Goal: Use online tool/utility

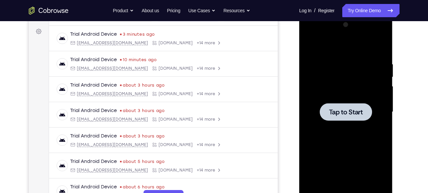
click at [348, 126] on div at bounding box center [345, 112] width 83 height 185
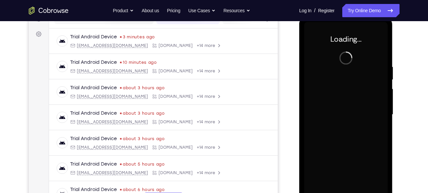
scroll to position [92, 0]
click at [301, 102] on div "Launching app..." at bounding box center [346, 116] width 94 height 197
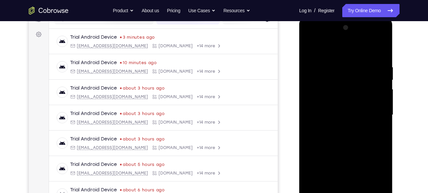
scroll to position [128, 0]
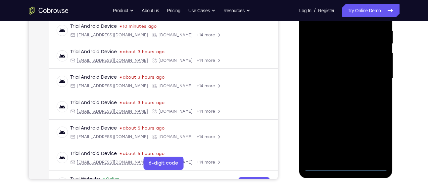
click at [345, 168] on div at bounding box center [345, 78] width 83 height 185
click at [377, 131] on div at bounding box center [345, 78] width 83 height 185
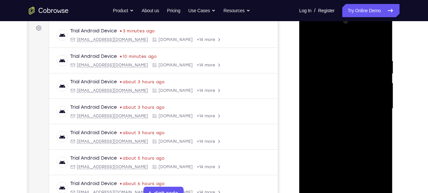
scroll to position [98, 0]
click at [376, 165] on div at bounding box center [345, 109] width 83 height 185
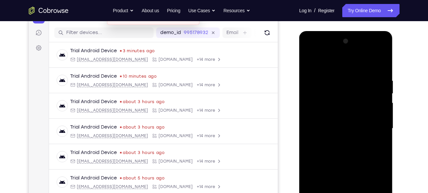
scroll to position [75, 0]
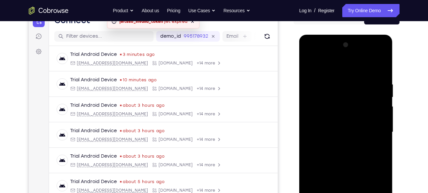
click at [312, 55] on div at bounding box center [345, 132] width 83 height 185
click at [372, 131] on div at bounding box center [345, 132] width 83 height 185
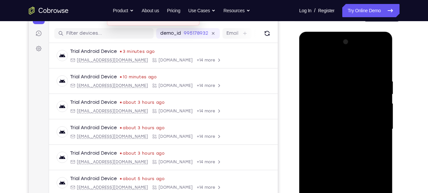
scroll to position [101, 0]
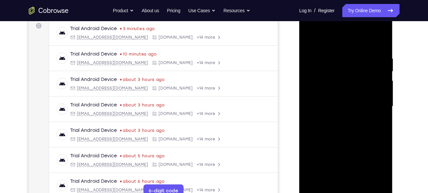
click at [343, 121] on div at bounding box center [345, 106] width 83 height 185
click at [339, 98] on div at bounding box center [345, 106] width 83 height 185
click at [328, 95] on div at bounding box center [345, 106] width 83 height 185
click at [323, 109] on div at bounding box center [345, 106] width 83 height 185
click at [325, 126] on div at bounding box center [345, 106] width 83 height 185
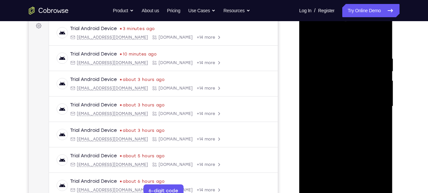
click at [325, 126] on div at bounding box center [345, 106] width 83 height 185
click at [332, 30] on div at bounding box center [345, 106] width 83 height 185
click at [335, 123] on div at bounding box center [345, 106] width 83 height 185
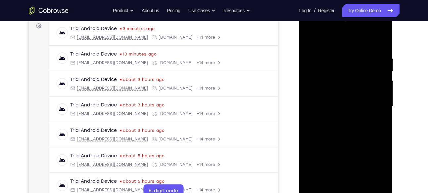
click at [351, 140] on div at bounding box center [345, 106] width 83 height 185
drag, startPoint x: 343, startPoint y: 44, endPoint x: 342, endPoint y: 29, distance: 15.6
click at [342, 29] on div at bounding box center [345, 106] width 83 height 185
click at [363, 185] on div at bounding box center [345, 106] width 83 height 185
click at [350, 142] on div at bounding box center [345, 106] width 83 height 185
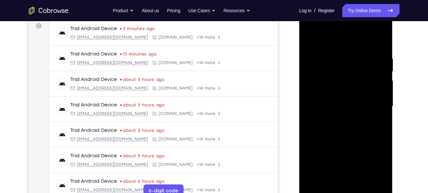
scroll to position [108, 0]
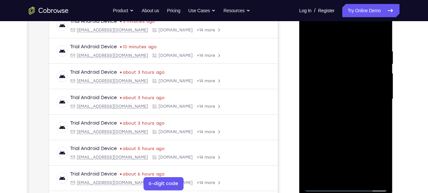
click at [313, 32] on div at bounding box center [345, 99] width 83 height 185
click at [329, 179] on div at bounding box center [345, 99] width 83 height 185
click at [337, 34] on div at bounding box center [345, 99] width 83 height 185
click at [329, 48] on div at bounding box center [345, 99] width 83 height 185
click at [314, 178] on div at bounding box center [345, 99] width 83 height 185
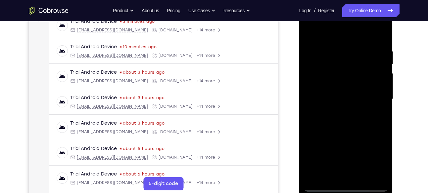
click at [314, 178] on div at bounding box center [345, 99] width 83 height 185
click at [361, 177] on div at bounding box center [345, 99] width 83 height 185
click at [332, 121] on div at bounding box center [345, 99] width 83 height 185
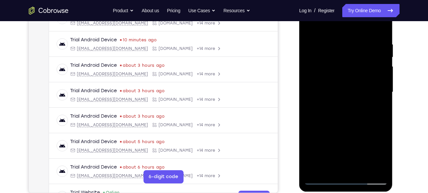
scroll to position [118, 0]
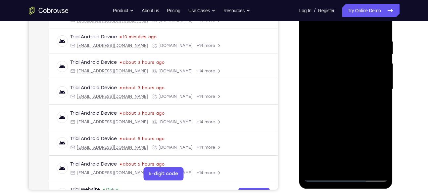
click at [380, 154] on div at bounding box center [345, 89] width 83 height 185
click at [378, 106] on div at bounding box center [345, 89] width 83 height 185
click at [309, 24] on div at bounding box center [345, 89] width 83 height 185
click at [335, 136] on div at bounding box center [345, 89] width 83 height 185
click at [362, 137] on div at bounding box center [345, 89] width 83 height 185
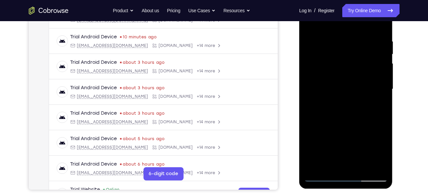
click at [374, 141] on div at bounding box center [345, 89] width 83 height 185
click at [379, 153] on div at bounding box center [345, 89] width 83 height 185
click at [348, 74] on div at bounding box center [345, 89] width 83 height 185
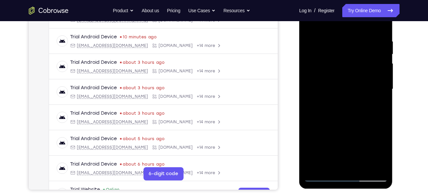
click at [348, 74] on div at bounding box center [345, 89] width 83 height 185
click at [349, 129] on div at bounding box center [345, 89] width 83 height 185
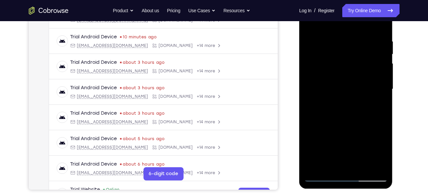
click at [349, 129] on div at bounding box center [345, 89] width 83 height 185
click at [333, 125] on div at bounding box center [345, 89] width 83 height 185
click at [337, 165] on div at bounding box center [345, 89] width 83 height 185
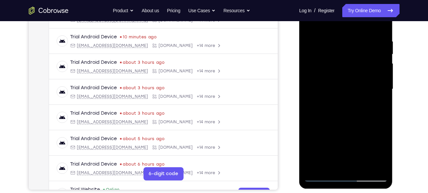
click at [381, 91] on div at bounding box center [345, 89] width 83 height 185
click at [340, 84] on div at bounding box center [345, 89] width 83 height 185
click at [330, 140] on div at bounding box center [345, 89] width 83 height 185
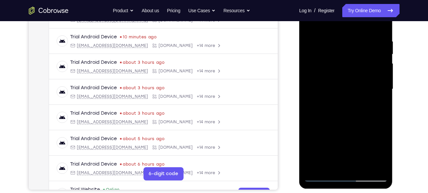
click at [330, 140] on div at bounding box center [345, 89] width 83 height 185
click at [371, 141] on div at bounding box center [345, 89] width 83 height 185
click at [329, 134] on div at bounding box center [345, 89] width 83 height 185
click at [319, 165] on div at bounding box center [345, 89] width 83 height 185
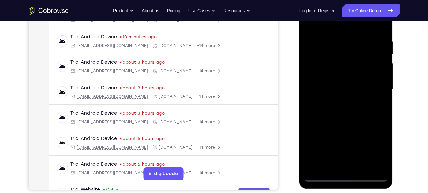
click at [376, 107] on div at bounding box center [345, 89] width 83 height 185
click at [310, 25] on div at bounding box center [345, 89] width 83 height 185
click at [329, 78] on div at bounding box center [345, 89] width 83 height 185
click at [378, 107] on div at bounding box center [345, 89] width 83 height 185
click at [306, 24] on div at bounding box center [345, 89] width 83 height 185
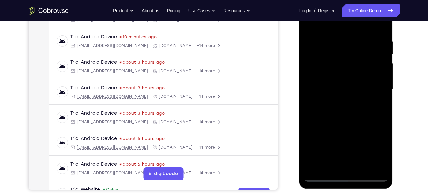
click at [334, 108] on div at bounding box center [345, 89] width 83 height 185
click at [381, 154] on div at bounding box center [345, 89] width 83 height 185
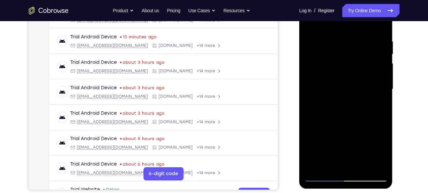
click at [380, 106] on div at bounding box center [345, 89] width 83 height 185
click at [378, 106] on div at bounding box center [345, 89] width 83 height 185
click at [384, 151] on div at bounding box center [345, 89] width 83 height 185
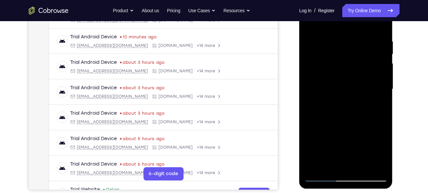
click at [376, 104] on div at bounding box center [345, 89] width 83 height 185
click at [376, 106] on div at bounding box center [345, 89] width 83 height 185
click at [383, 154] on div at bounding box center [345, 89] width 83 height 185
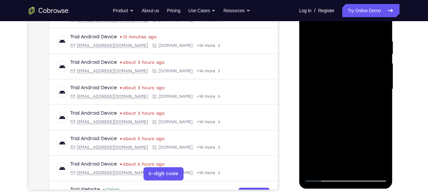
click at [383, 154] on div at bounding box center [345, 89] width 83 height 185
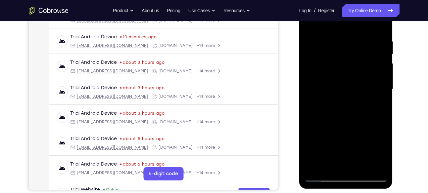
click at [383, 154] on div at bounding box center [345, 89] width 83 height 185
click at [377, 106] on div at bounding box center [345, 89] width 83 height 185
click at [380, 154] on div at bounding box center [345, 89] width 83 height 185
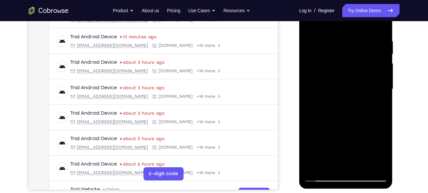
click at [345, 105] on div at bounding box center [345, 89] width 83 height 185
click at [343, 108] on div at bounding box center [345, 89] width 83 height 185
click at [378, 106] on div at bounding box center [345, 89] width 83 height 185
click at [360, 83] on div at bounding box center [345, 89] width 83 height 185
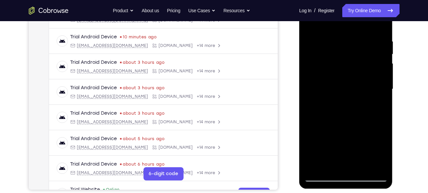
click at [364, 145] on div at bounding box center [345, 89] width 83 height 185
click at [357, 148] on div at bounding box center [345, 89] width 83 height 185
click at [355, 141] on div at bounding box center [345, 89] width 83 height 185
click at [322, 88] on div at bounding box center [345, 89] width 83 height 185
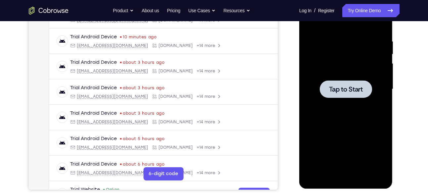
click at [350, 100] on div at bounding box center [345, 89] width 83 height 185
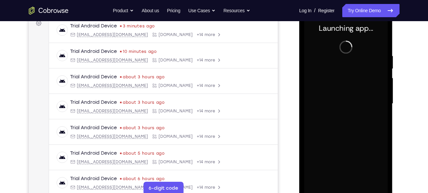
scroll to position [119, 0]
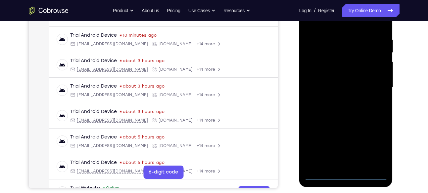
click at [348, 172] on div at bounding box center [345, 87] width 83 height 185
click at [347, 175] on div at bounding box center [345, 87] width 83 height 185
click at [381, 148] on div at bounding box center [345, 87] width 83 height 185
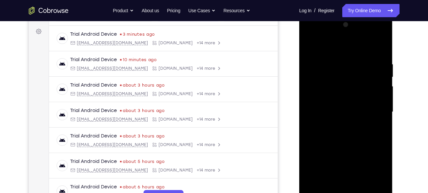
scroll to position [95, 0]
click at [318, 36] on div at bounding box center [345, 112] width 83 height 185
click at [370, 112] on div at bounding box center [345, 112] width 83 height 185
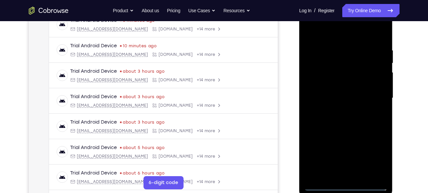
scroll to position [109, 0]
click at [339, 111] on div at bounding box center [345, 97] width 83 height 185
click at [334, 94] on div at bounding box center [345, 97] width 83 height 185
click at [324, 88] on div at bounding box center [345, 97] width 83 height 185
click at [338, 98] on div at bounding box center [345, 97] width 83 height 185
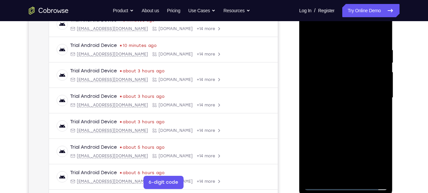
click at [330, 119] on div at bounding box center [345, 97] width 83 height 185
click at [342, 117] on div at bounding box center [345, 97] width 83 height 185
click at [334, 119] on div at bounding box center [345, 97] width 83 height 185
click at [351, 130] on div at bounding box center [345, 97] width 83 height 185
click at [361, 174] on div at bounding box center [345, 97] width 83 height 185
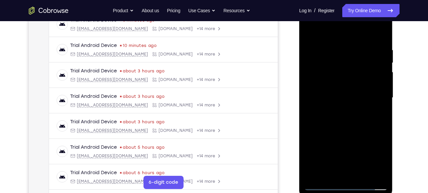
click at [344, 135] on div at bounding box center [345, 97] width 83 height 185
click at [347, 87] on div at bounding box center [345, 97] width 83 height 185
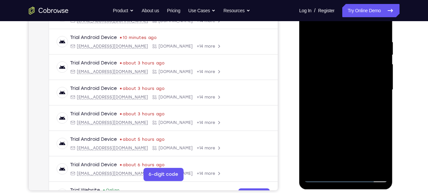
scroll to position [124, 0]
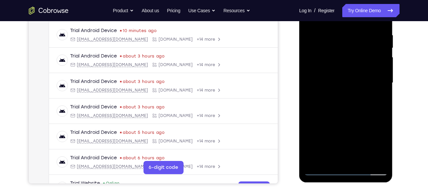
click at [379, 100] on div at bounding box center [345, 82] width 83 height 185
click at [378, 99] on div at bounding box center [345, 82] width 83 height 185
click at [381, 147] on div at bounding box center [345, 82] width 83 height 185
click at [380, 100] on div at bounding box center [345, 82] width 83 height 185
click at [381, 145] on div at bounding box center [345, 82] width 83 height 185
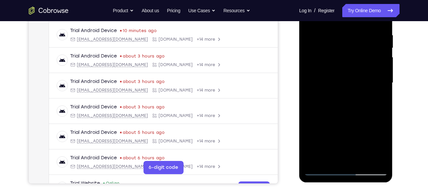
click at [381, 145] on div at bounding box center [345, 82] width 83 height 185
click at [379, 99] on div at bounding box center [345, 82] width 83 height 185
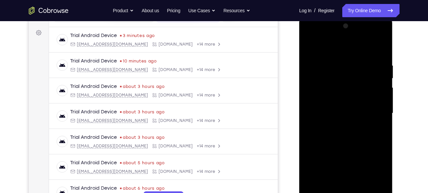
scroll to position [92, 0]
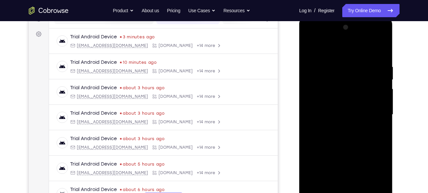
click at [309, 50] on div at bounding box center [345, 114] width 83 height 185
click at [338, 62] on div at bounding box center [345, 114] width 83 height 185
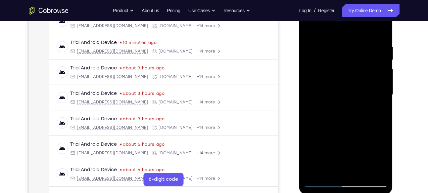
scroll to position [103, 0]
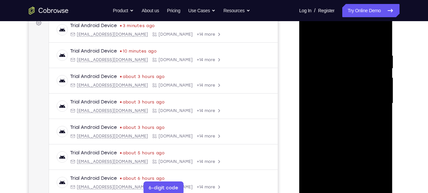
click at [376, 79] on div at bounding box center [345, 103] width 83 height 185
click at [380, 88] on div at bounding box center [345, 103] width 83 height 185
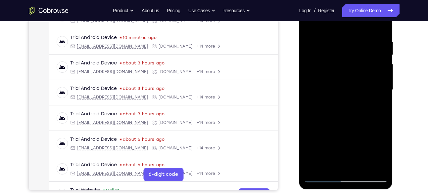
scroll to position [118, 0]
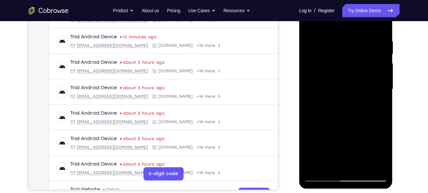
click at [347, 163] on div at bounding box center [345, 89] width 83 height 185
click at [374, 78] on div at bounding box center [345, 89] width 83 height 185
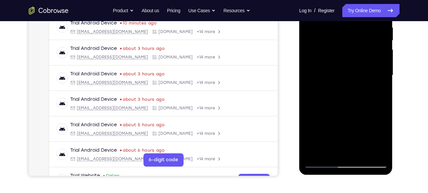
scroll to position [132, 0]
click at [359, 149] on div at bounding box center [345, 74] width 83 height 185
click at [376, 151] on div at bounding box center [345, 74] width 83 height 185
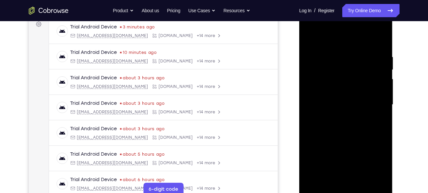
scroll to position [102, 0]
click at [376, 74] on div at bounding box center [345, 105] width 83 height 185
click at [375, 95] on div at bounding box center [345, 105] width 83 height 185
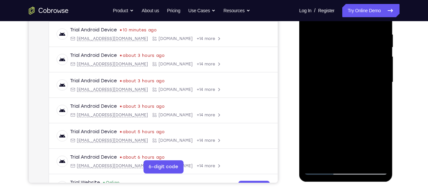
scroll to position [125, 0]
click at [375, 95] on div at bounding box center [345, 81] width 83 height 185
drag, startPoint x: 375, startPoint y: 72, endPoint x: 315, endPoint y: 94, distance: 63.7
click at [315, 94] on div at bounding box center [345, 81] width 83 height 185
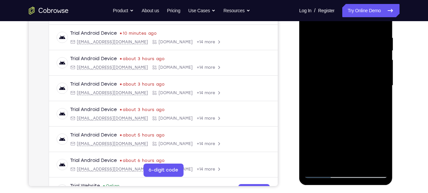
scroll to position [117, 0]
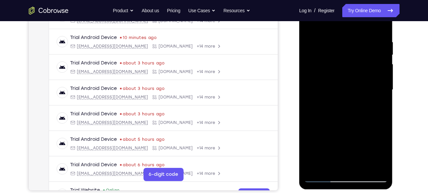
click at [380, 29] on div at bounding box center [345, 89] width 83 height 185
drag, startPoint x: 357, startPoint y: 50, endPoint x: 368, endPoint y: 144, distance: 95.5
click at [368, 144] on div at bounding box center [345, 89] width 83 height 185
click at [334, 36] on div at bounding box center [345, 89] width 83 height 185
drag, startPoint x: 323, startPoint y: 85, endPoint x: 356, endPoint y: 84, distance: 32.7
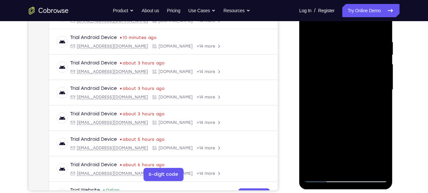
click at [356, 84] on div at bounding box center [345, 89] width 83 height 185
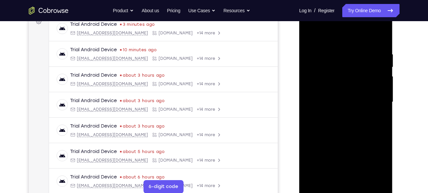
scroll to position [104, 0]
drag, startPoint x: 318, startPoint y: 103, endPoint x: 346, endPoint y: 106, distance: 28.0
click at [346, 106] on div at bounding box center [345, 102] width 83 height 185
